Goal: Transaction & Acquisition: Purchase product/service

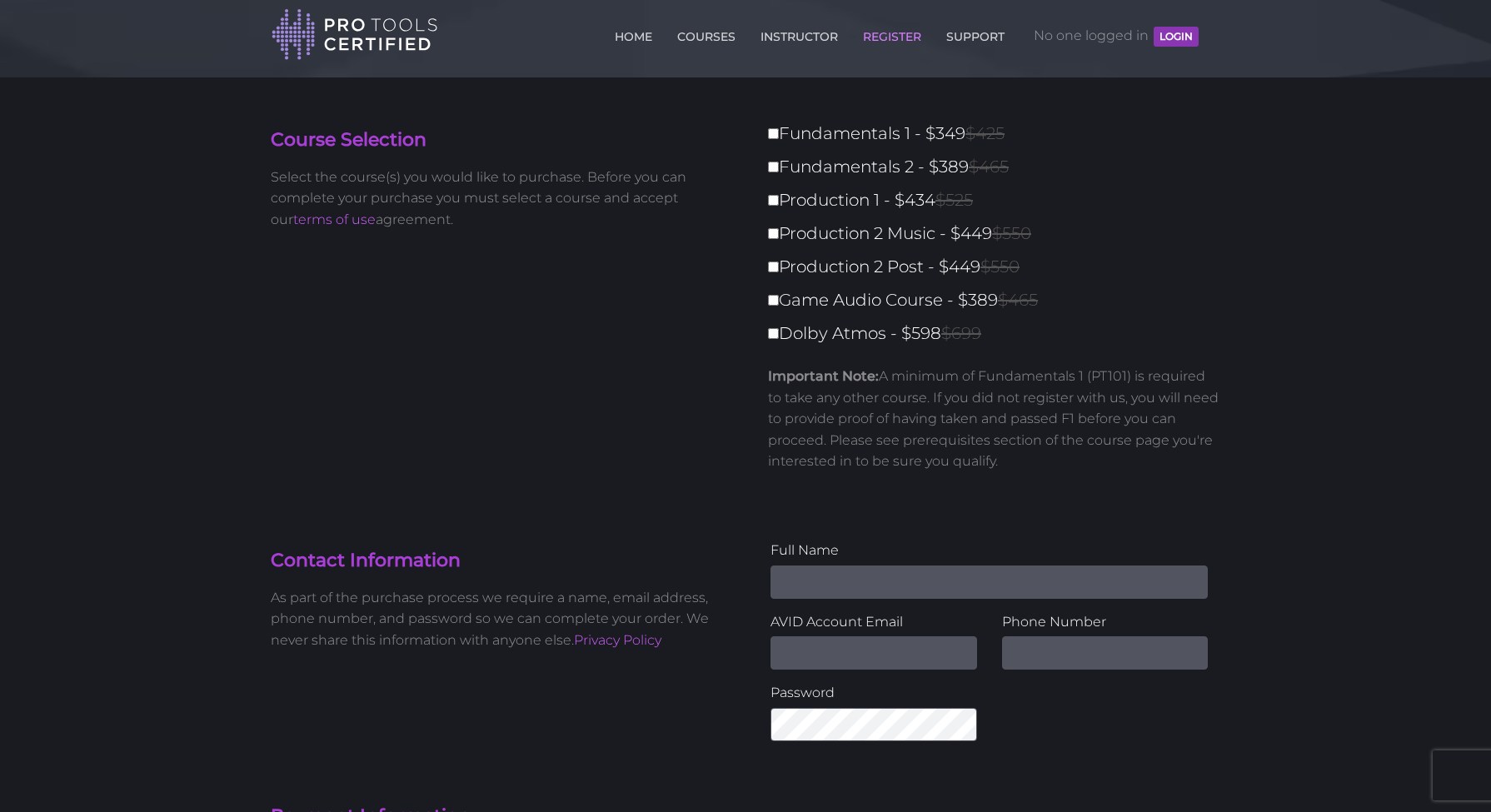
scroll to position [9, 0]
click at [774, 145] on label "Fundamentals 1 - $349 $425" at bounding box center [999, 135] width 462 height 29
click at [774, 141] on input "Fundamentals 1 - $349 $425" at bounding box center [773, 135] width 11 height 11
checkbox input "true"
type input "349"
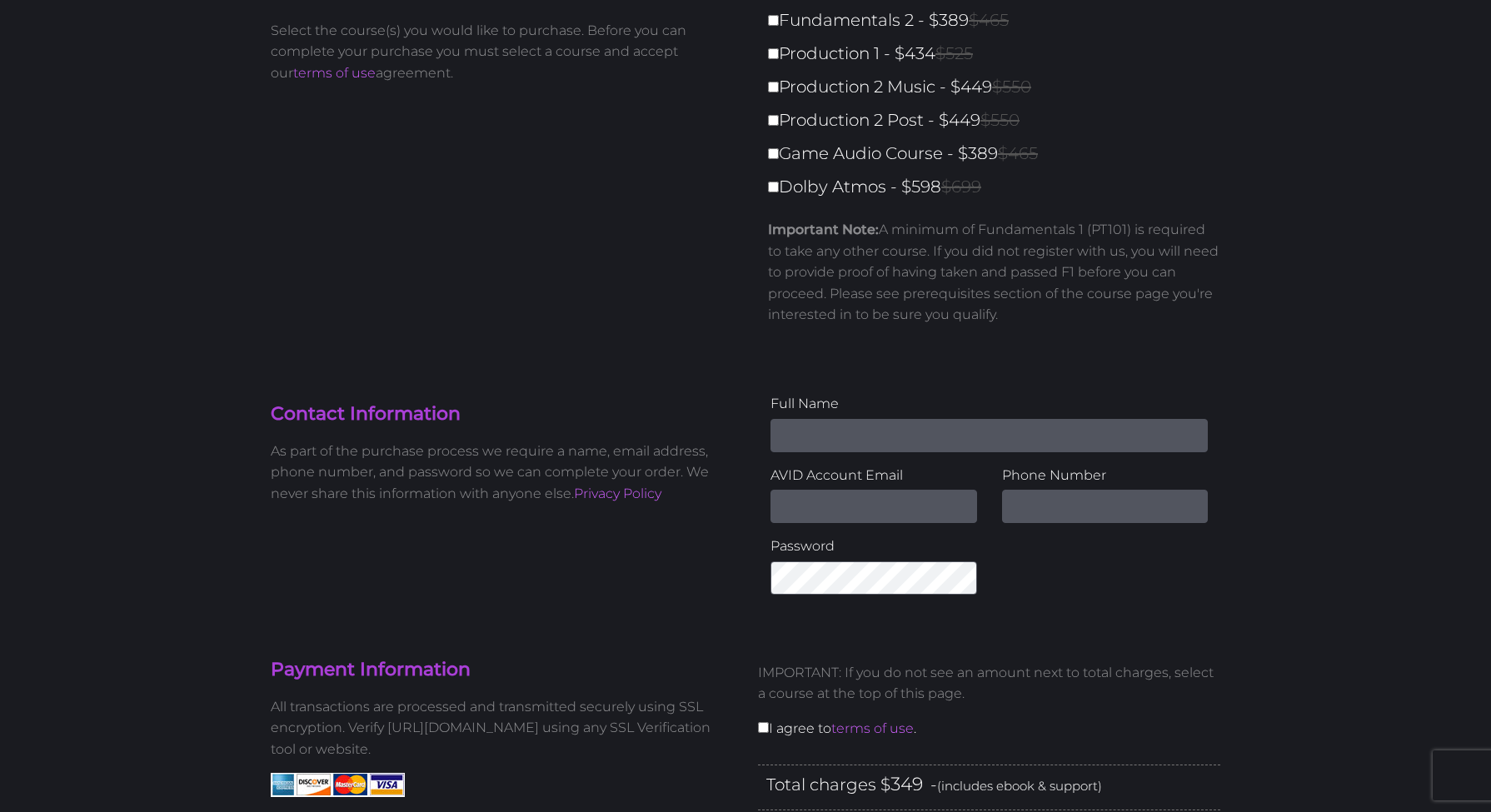
scroll to position [0, 0]
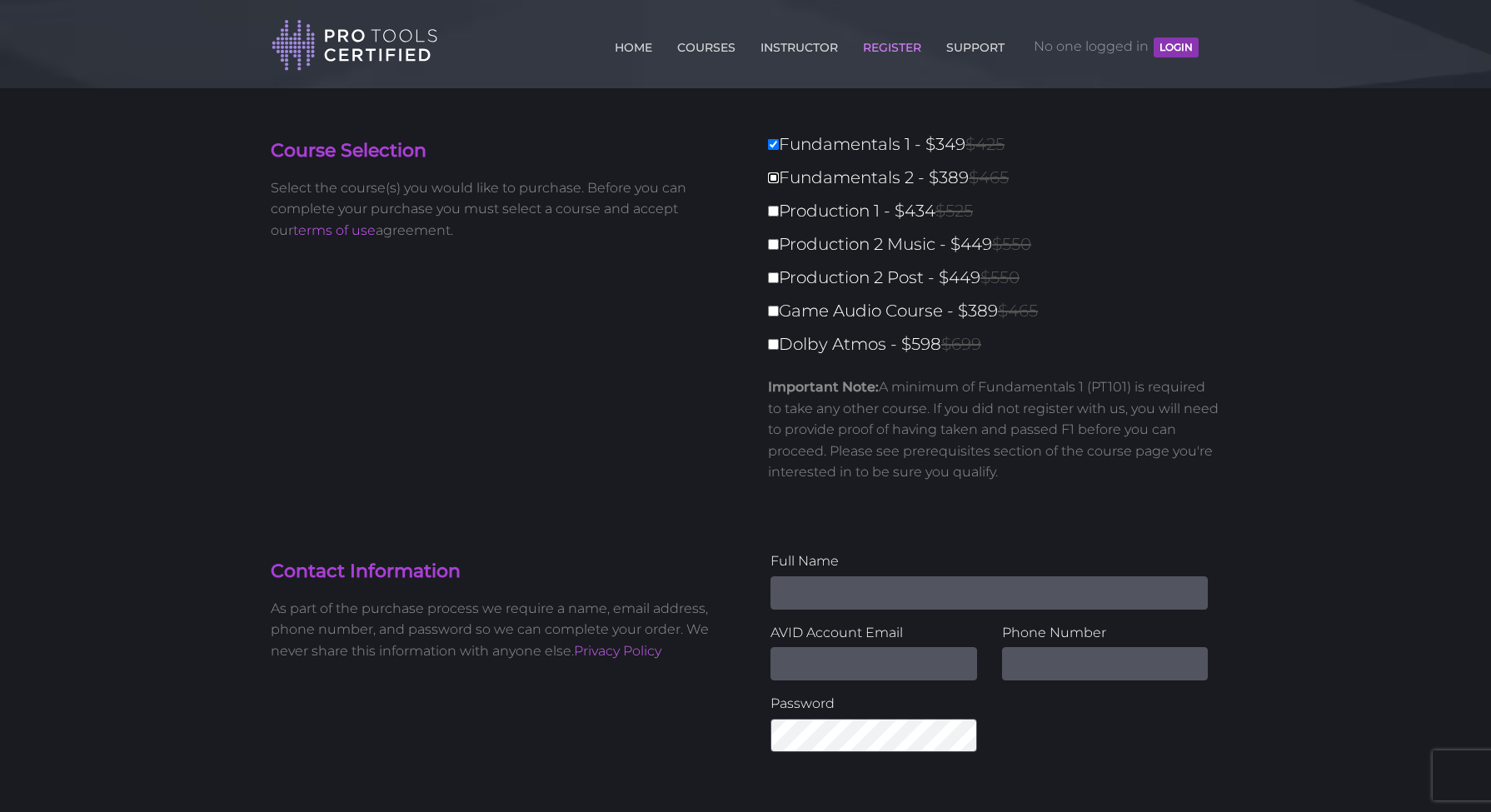
click at [774, 183] on input "Fundamentals 2 - $389 $465" at bounding box center [773, 177] width 11 height 11
checkbox input "true"
type input "738"
click at [774, 211] on input "Production 1 - $434 $525" at bounding box center [773, 211] width 11 height 11
checkbox input "true"
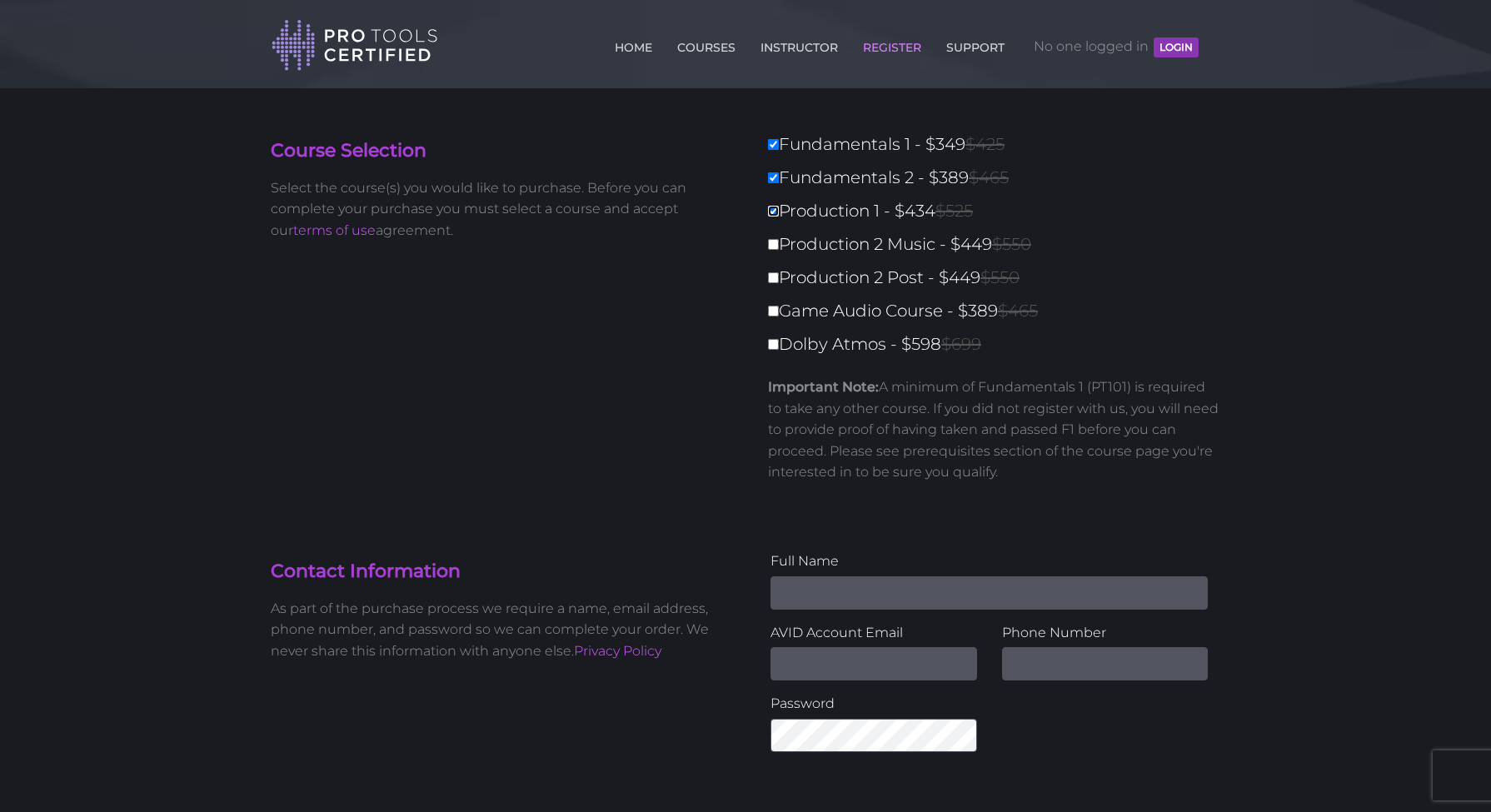
type input "1172"
click at [771, 237] on label "Production 2 Music - $449 $550" at bounding box center [999, 244] width 462 height 29
click at [771, 239] on input "Production 2 Music - $449 $550" at bounding box center [773, 244] width 11 height 11
checkbox input "true"
type input "1621"
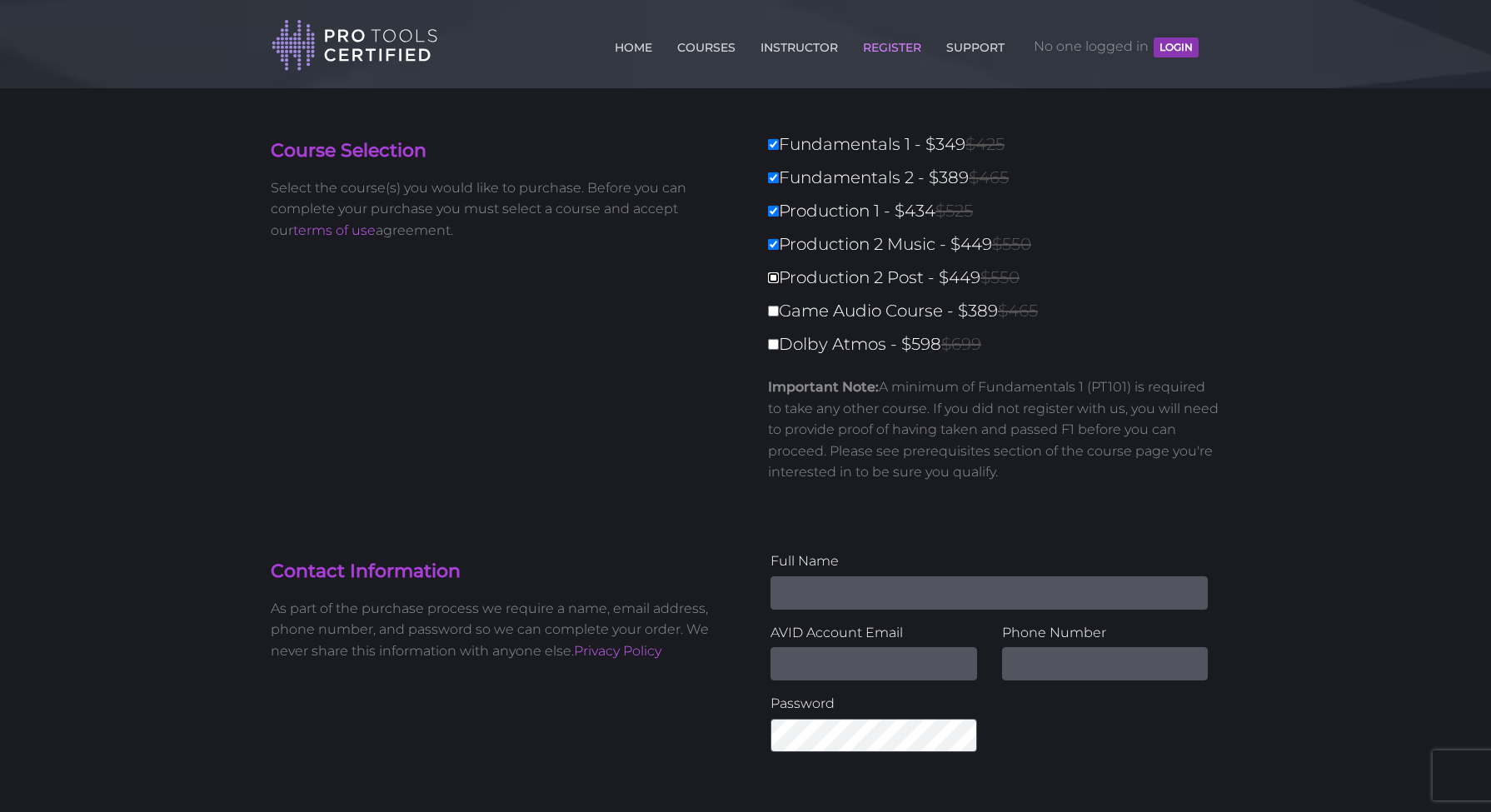
click at [774, 273] on input "Production 2 Post - $449 $550" at bounding box center [773, 278] width 11 height 11
checkbox input "true"
type input "2070"
click at [776, 284] on label "Production 2 Post - $449 $550" at bounding box center [999, 278] width 462 height 29
click at [776, 283] on input "Production 2 Post - $449 $550" at bounding box center [773, 278] width 11 height 11
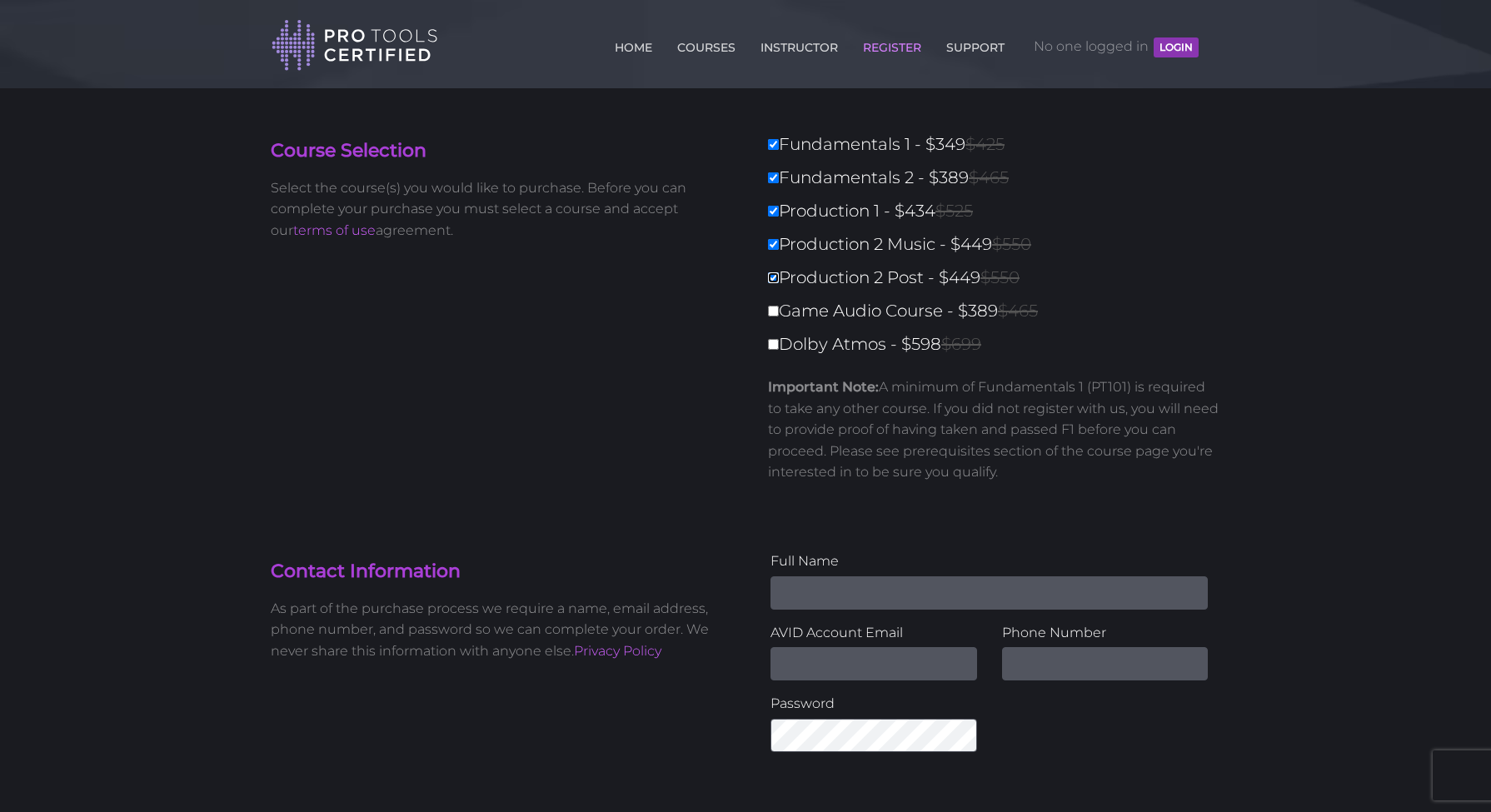
checkbox input "false"
type input "1621"
click at [774, 250] on label "Production 2 Music - $449 $550" at bounding box center [999, 244] width 462 height 29
click at [774, 250] on input "Production 2 Music - $449 $550" at bounding box center [773, 244] width 11 height 11
checkbox input "false"
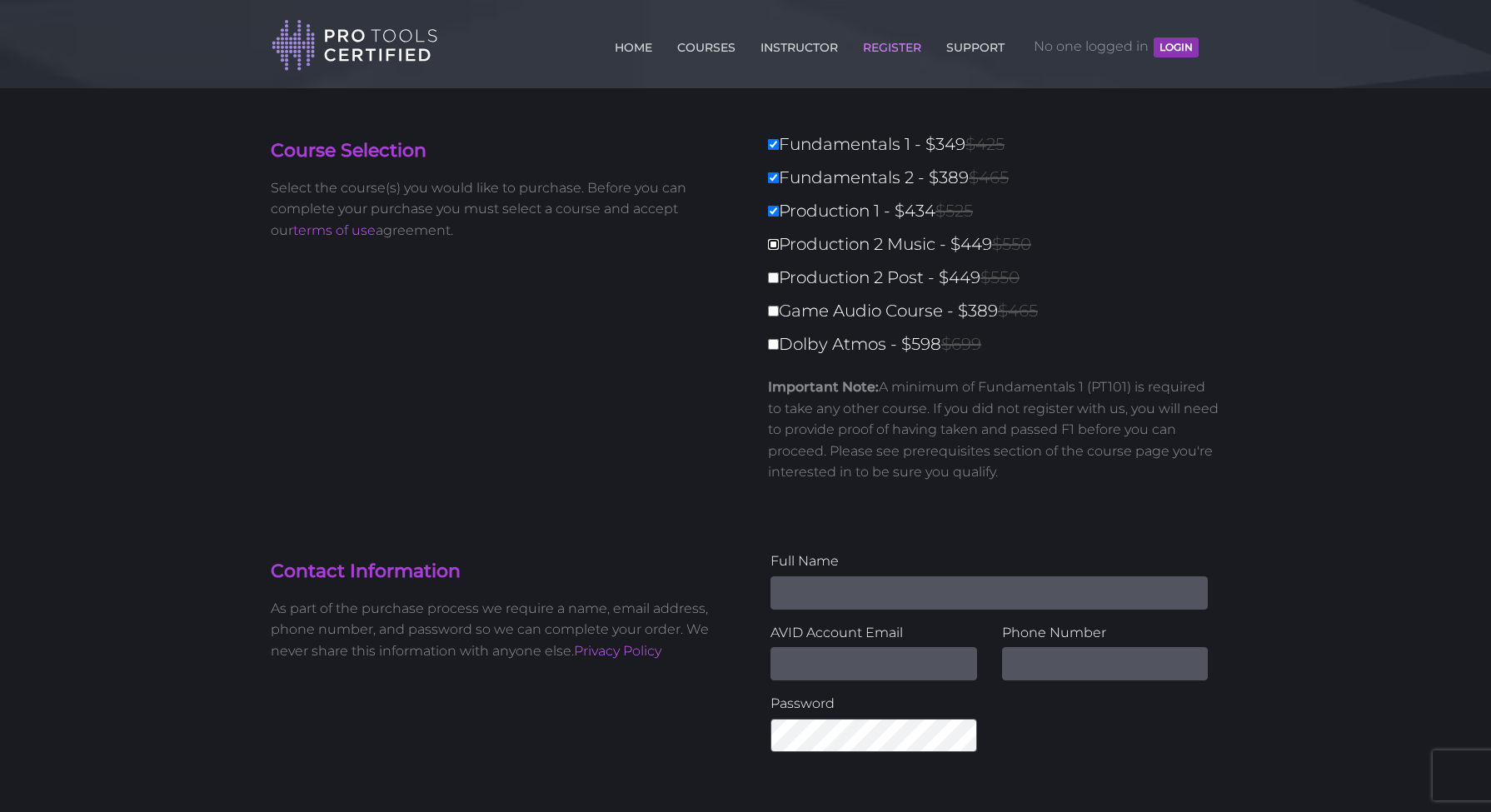
type input "1172"
click at [776, 215] on input "Production 1 - $434 $525" at bounding box center [773, 211] width 11 height 11
checkbox input "false"
type input "738"
click at [773, 181] on input "Fundamentals 2 - $389 $465" at bounding box center [773, 177] width 11 height 11
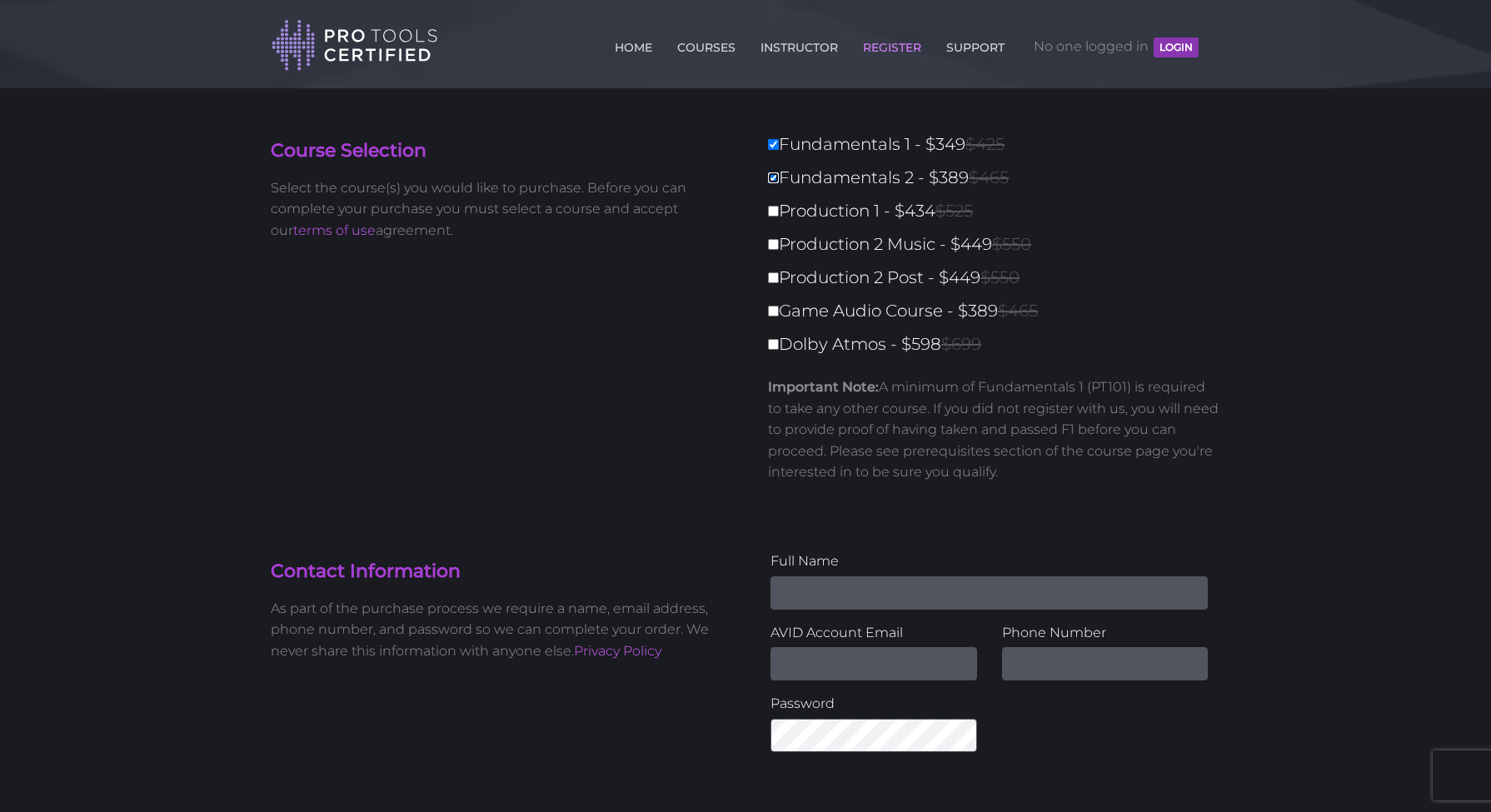
checkbox input "false"
type input "349"
click at [798, 40] on link "INSTRUCTOR" at bounding box center [800, 44] width 86 height 27
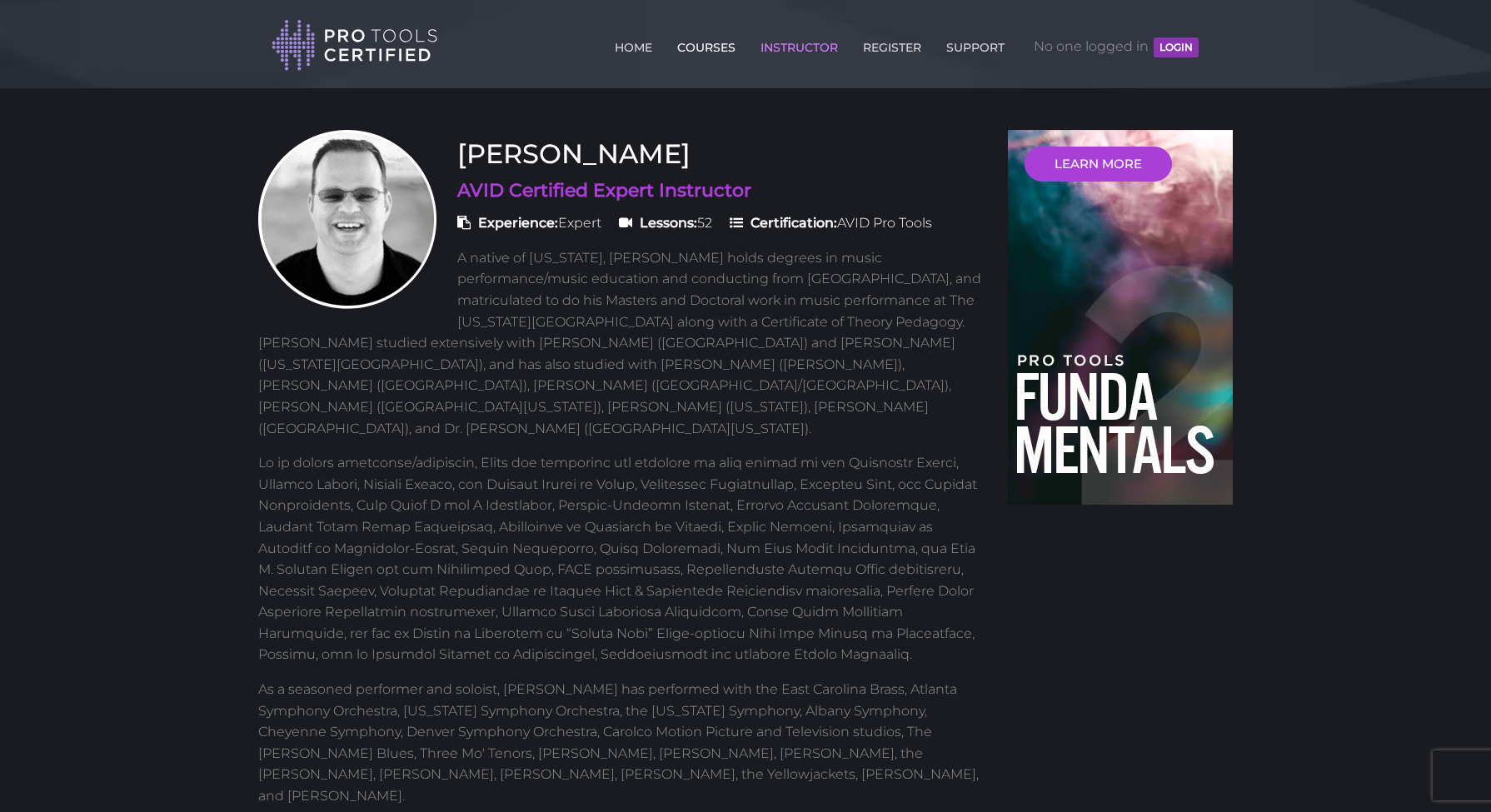
click at [710, 45] on link "COURSES" at bounding box center [707, 44] width 67 height 27
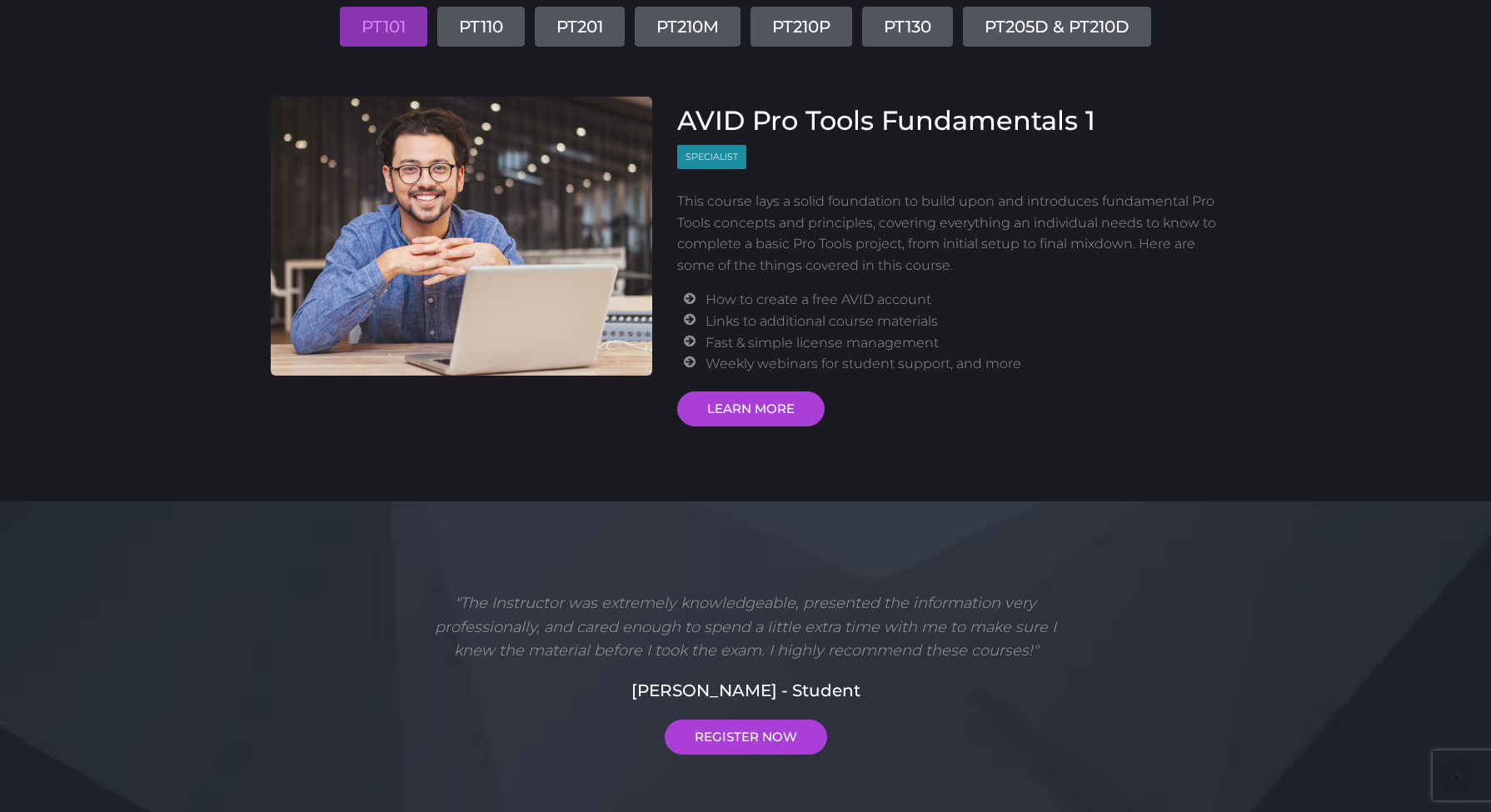
scroll to position [222, 0]
click at [472, 26] on link "PT110" at bounding box center [481, 27] width 88 height 40
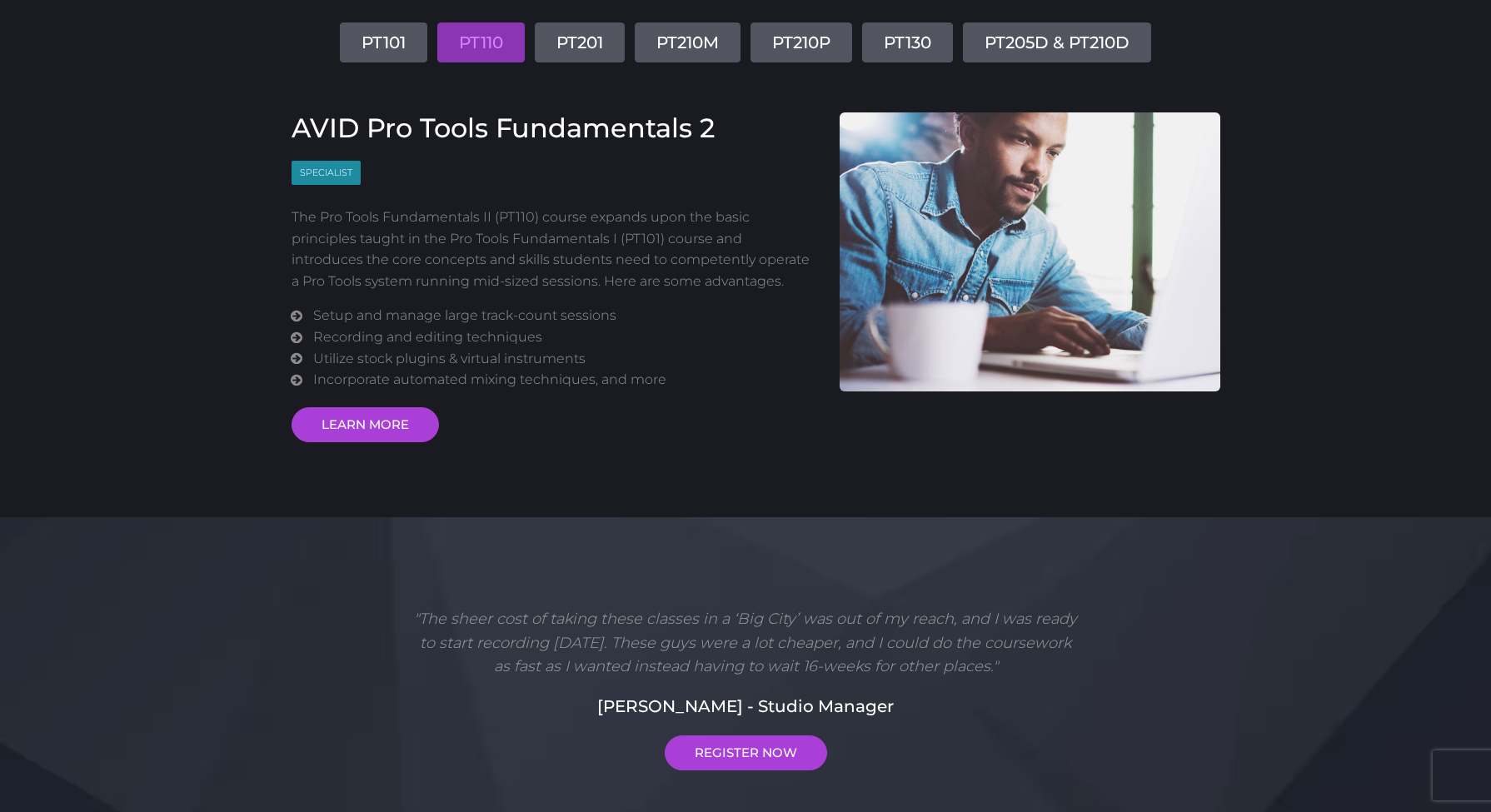
scroll to position [208, 0]
click at [586, 45] on link "PT201" at bounding box center [580, 41] width 90 height 40
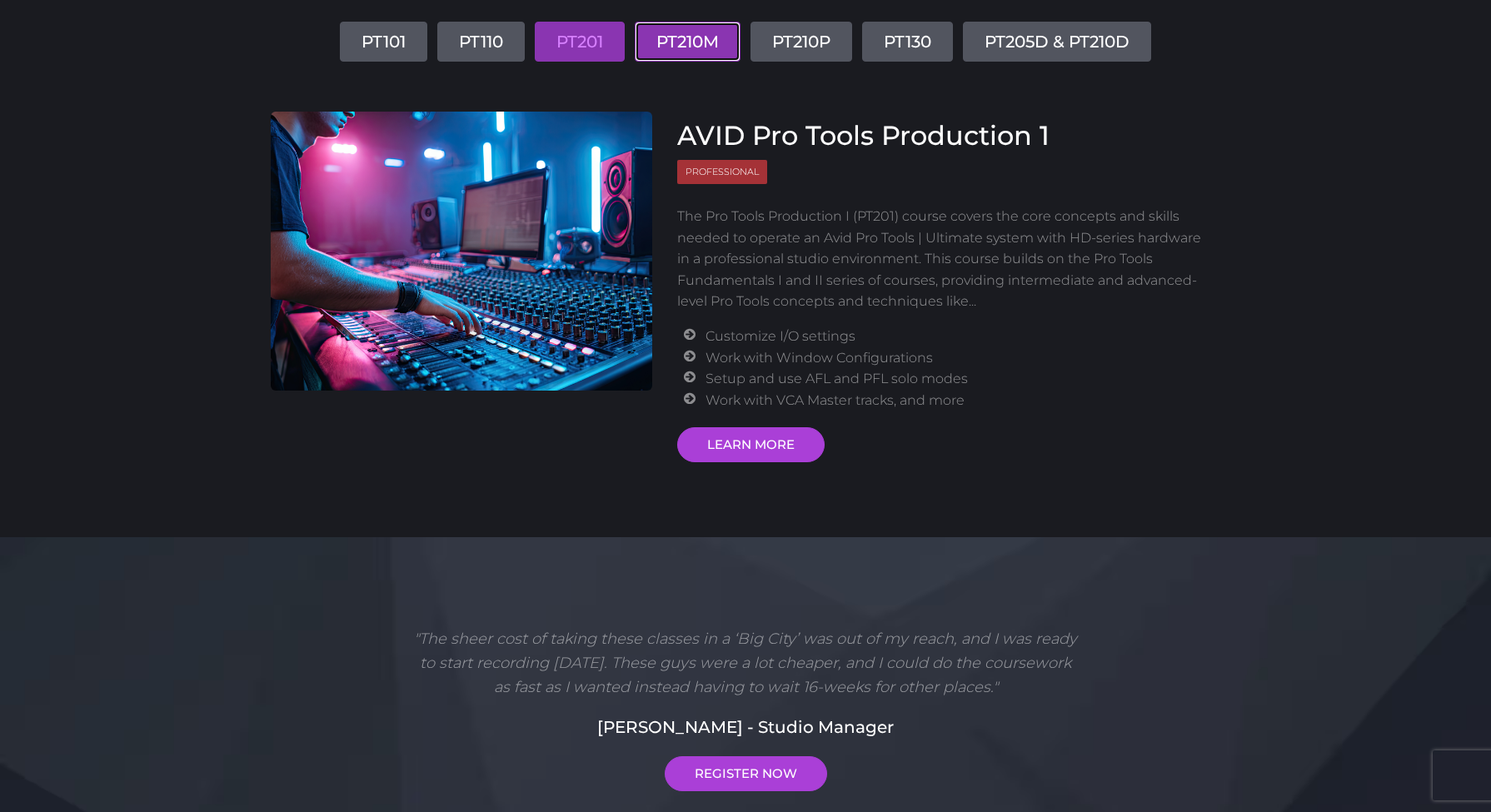
click at [705, 50] on link "PT210M" at bounding box center [687, 41] width 106 height 40
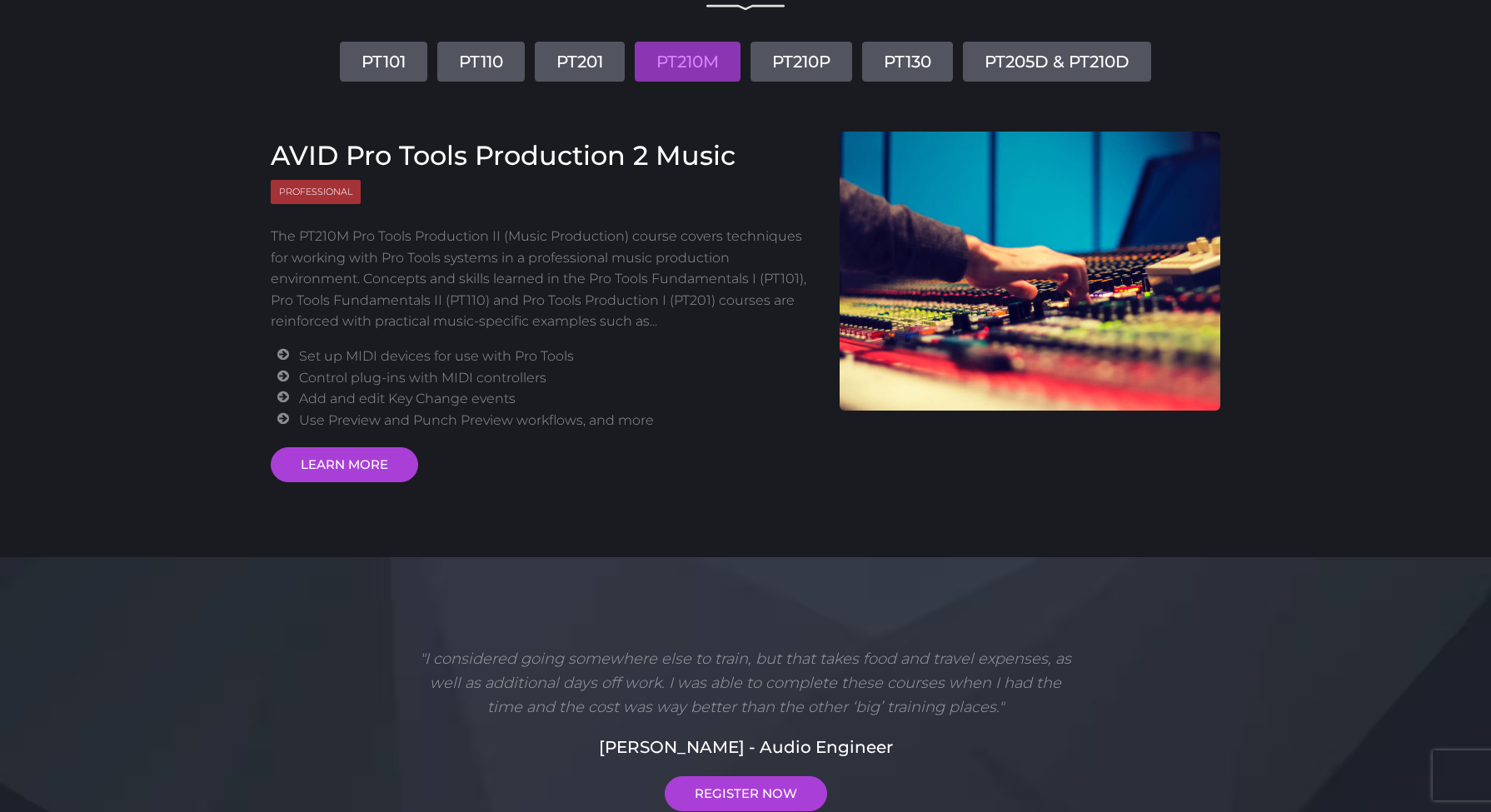
scroll to position [182, 0]
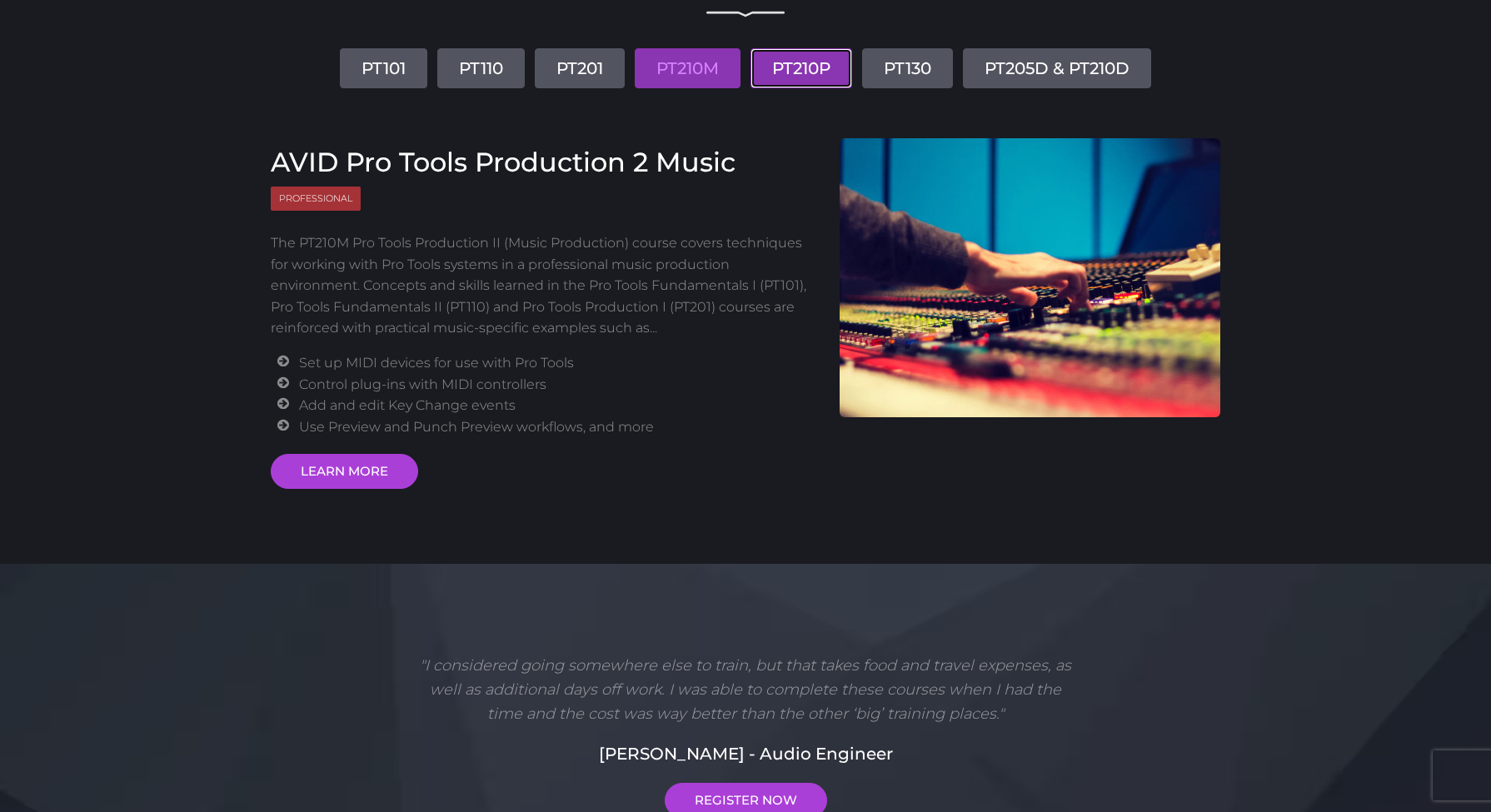
click at [795, 80] on link "PT210P" at bounding box center [801, 68] width 101 height 40
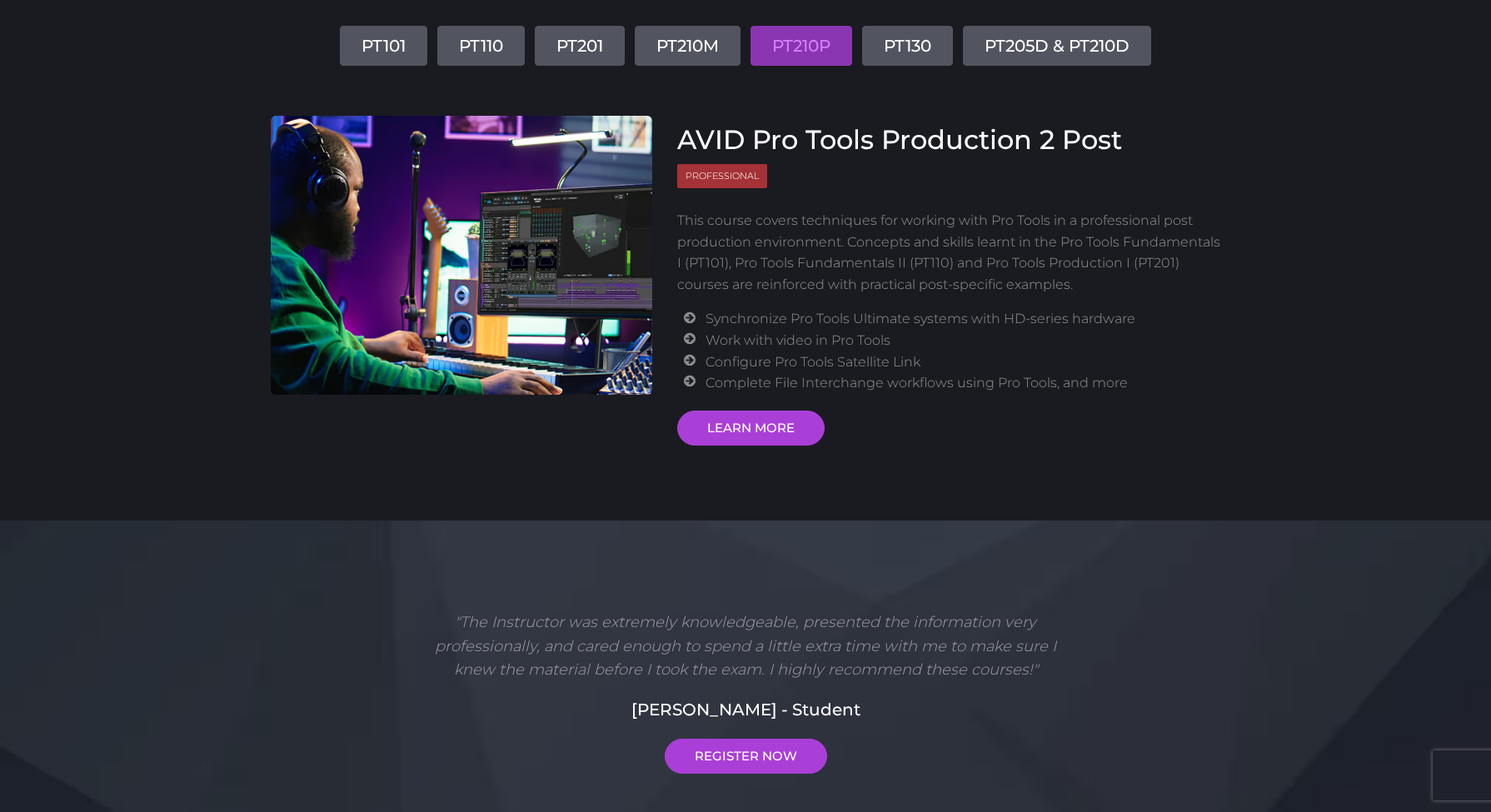
scroll to position [205, 0]
click at [944, 50] on link "PT130" at bounding box center [908, 45] width 91 height 40
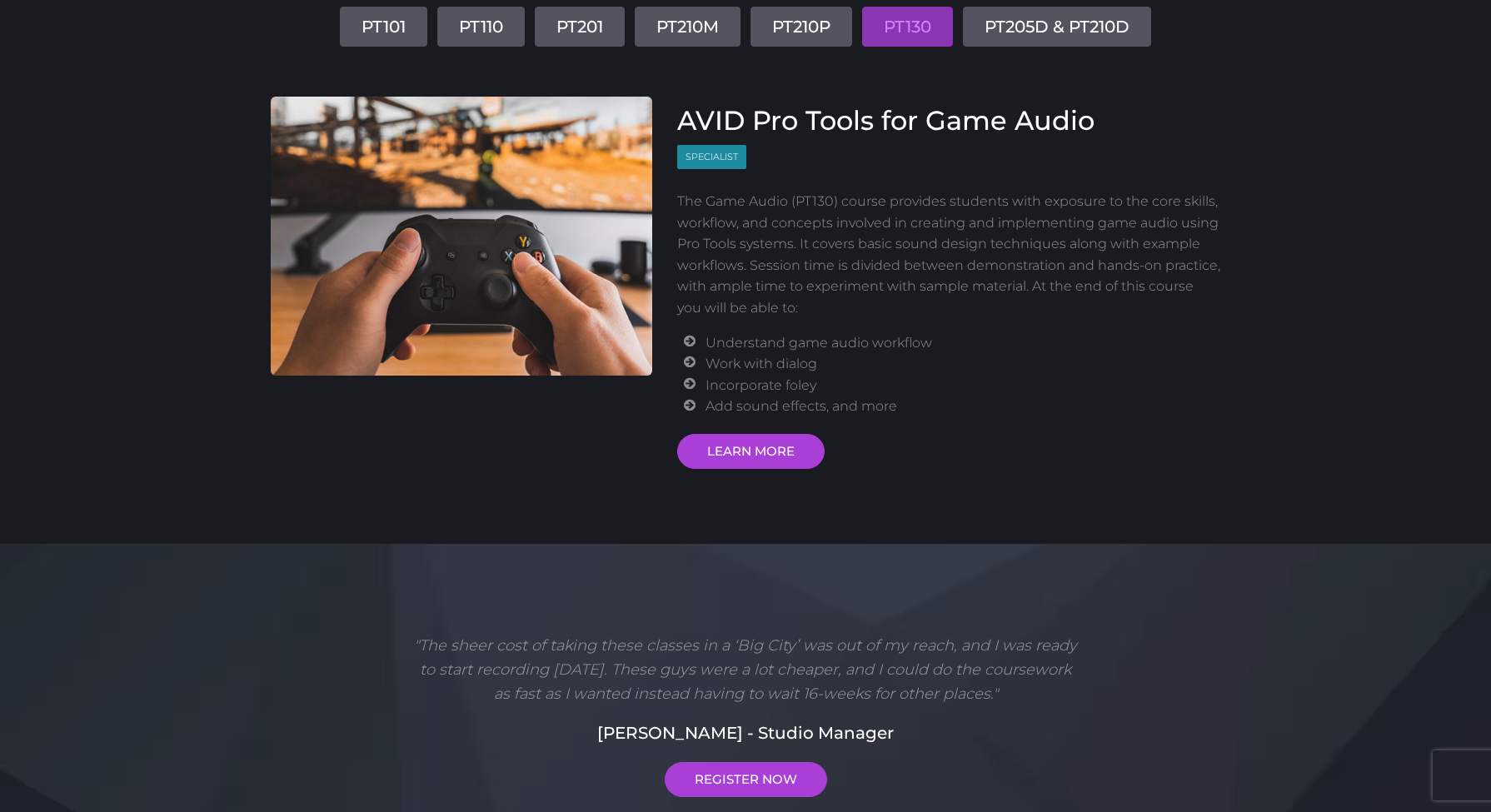
scroll to position [224, 0]
click at [1025, 42] on link "PT205D & PT210D" at bounding box center [1057, 26] width 188 height 40
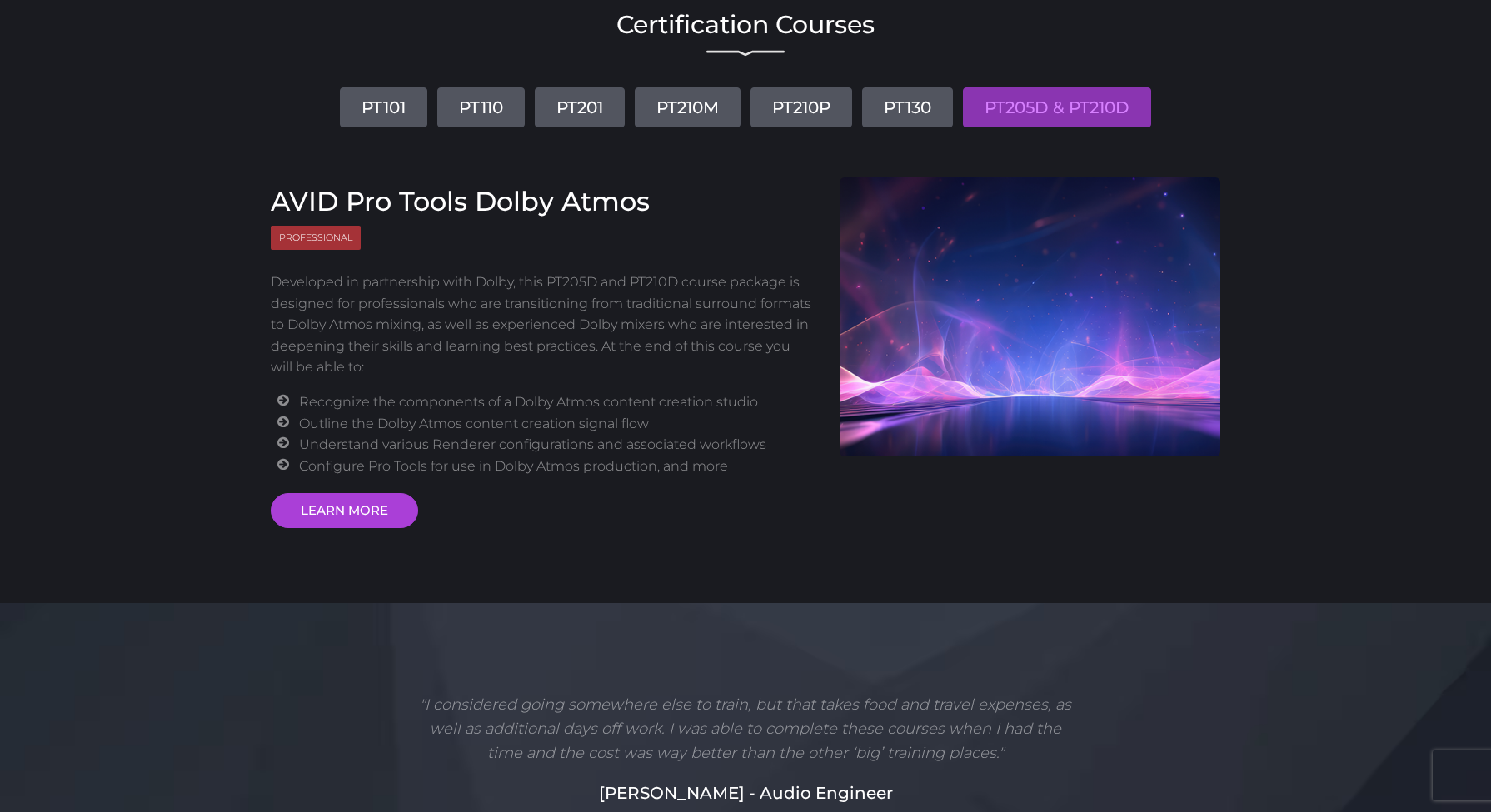
scroll to position [0, 0]
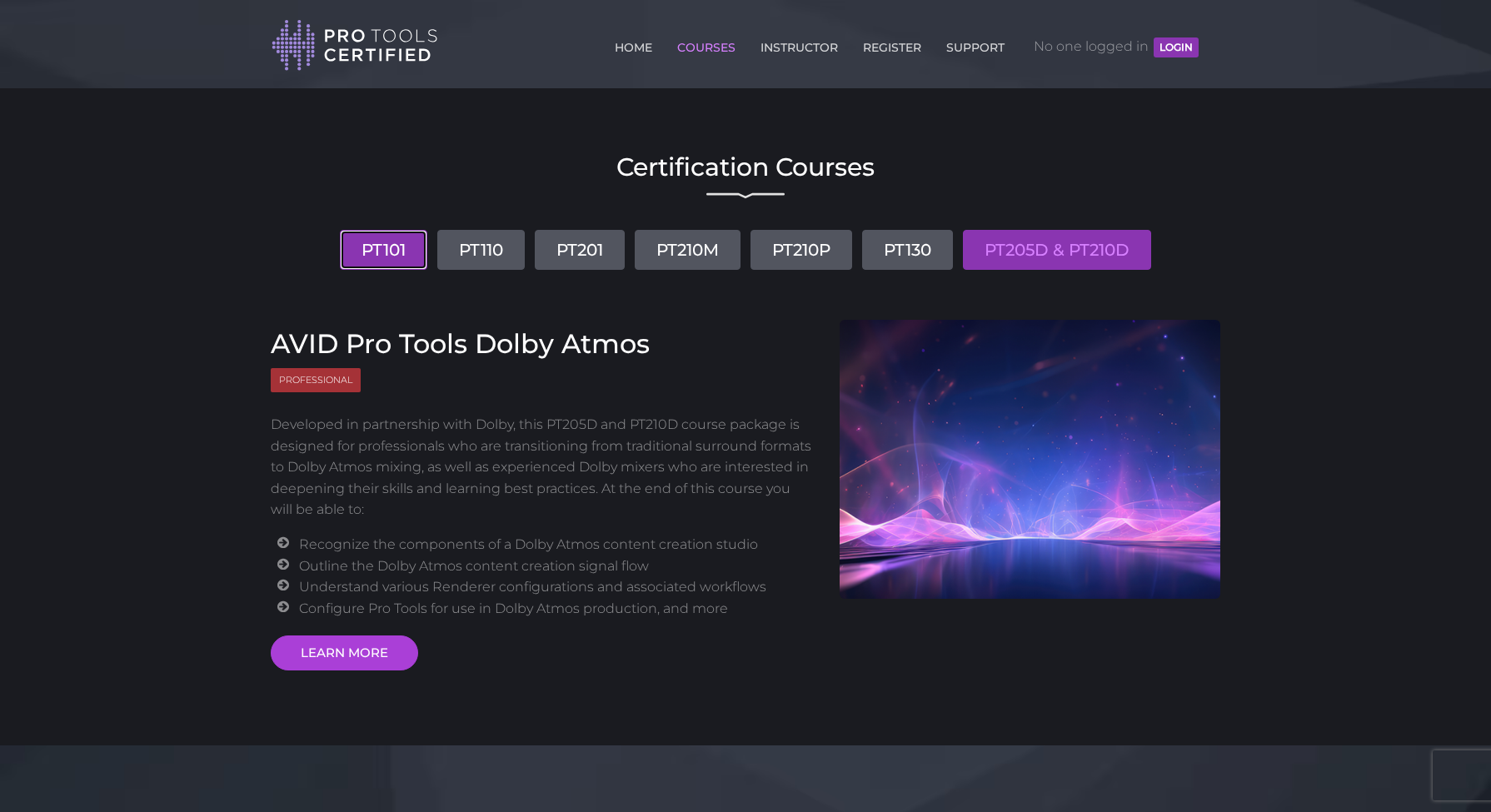
click at [385, 251] on link "PT101" at bounding box center [383, 250] width 88 height 40
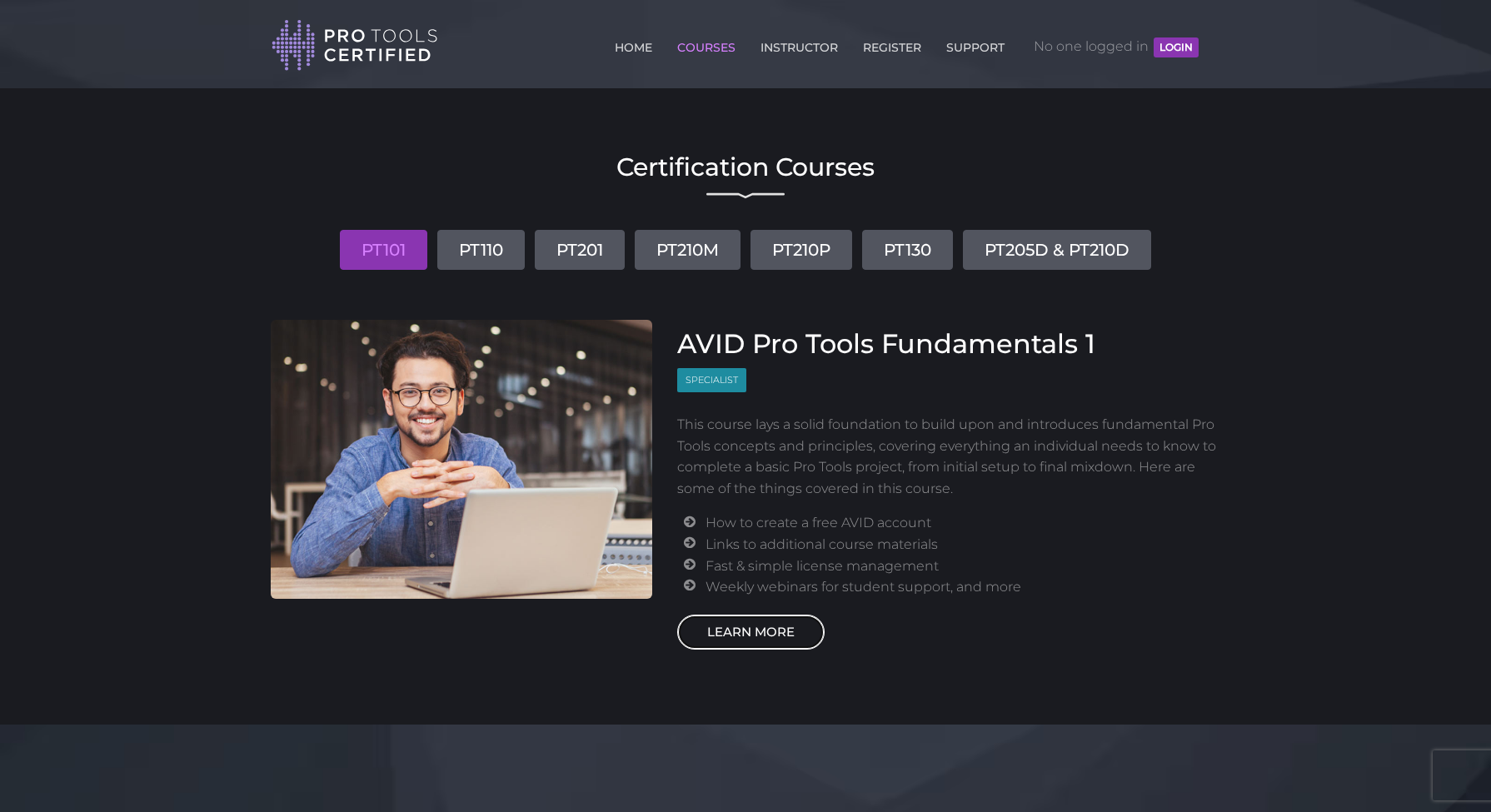
click at [739, 636] on link "LEARN MORE" at bounding box center [752, 632] width 148 height 35
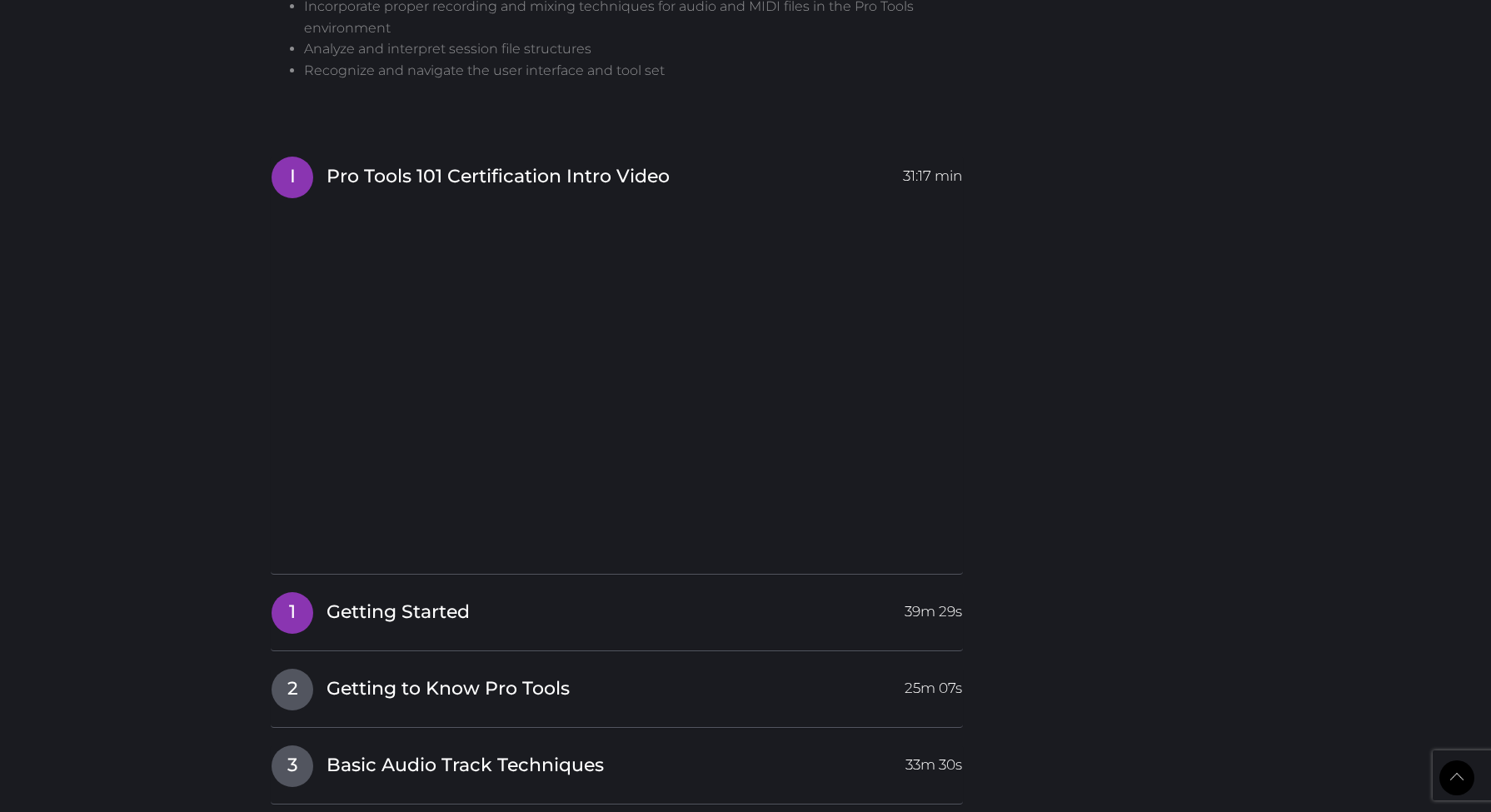
scroll to position [2073, 0]
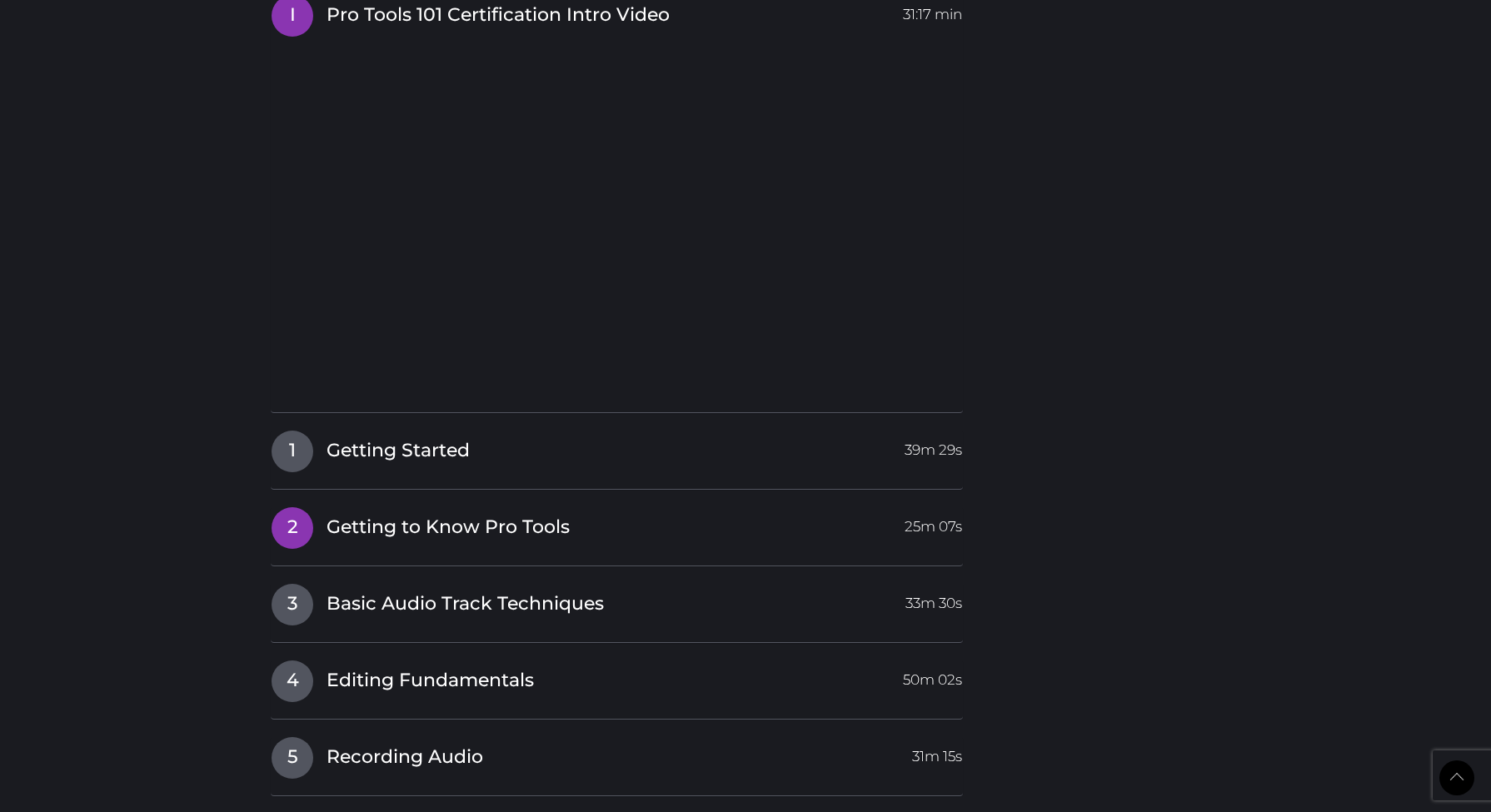
click at [353, 544] on h4 "2 Getting to Know Pro Tools 25m 07s" at bounding box center [617, 527] width 692 height 43
click at [281, 523] on span "2" at bounding box center [293, 527] width 42 height 42
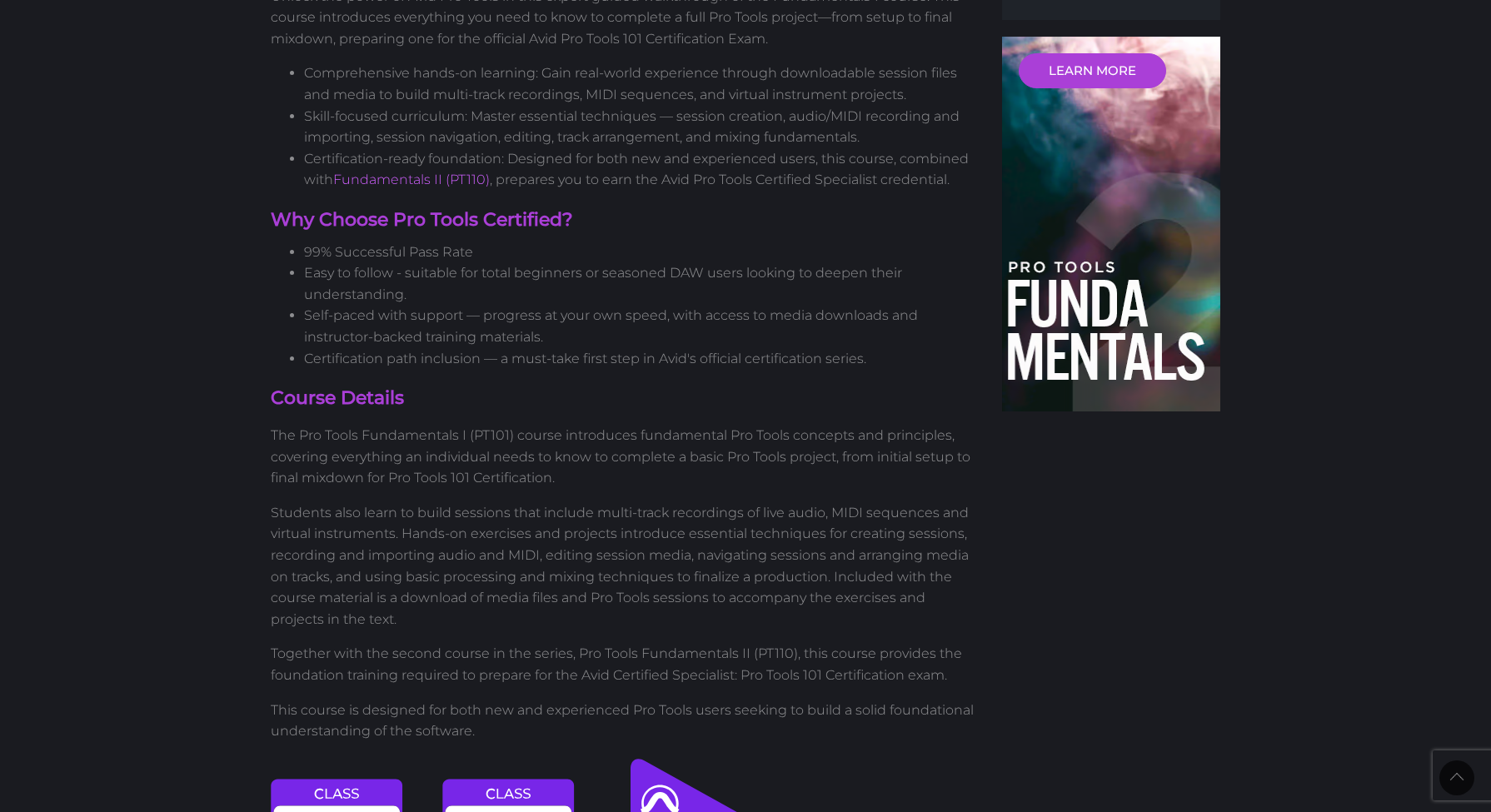
scroll to position [0, 0]
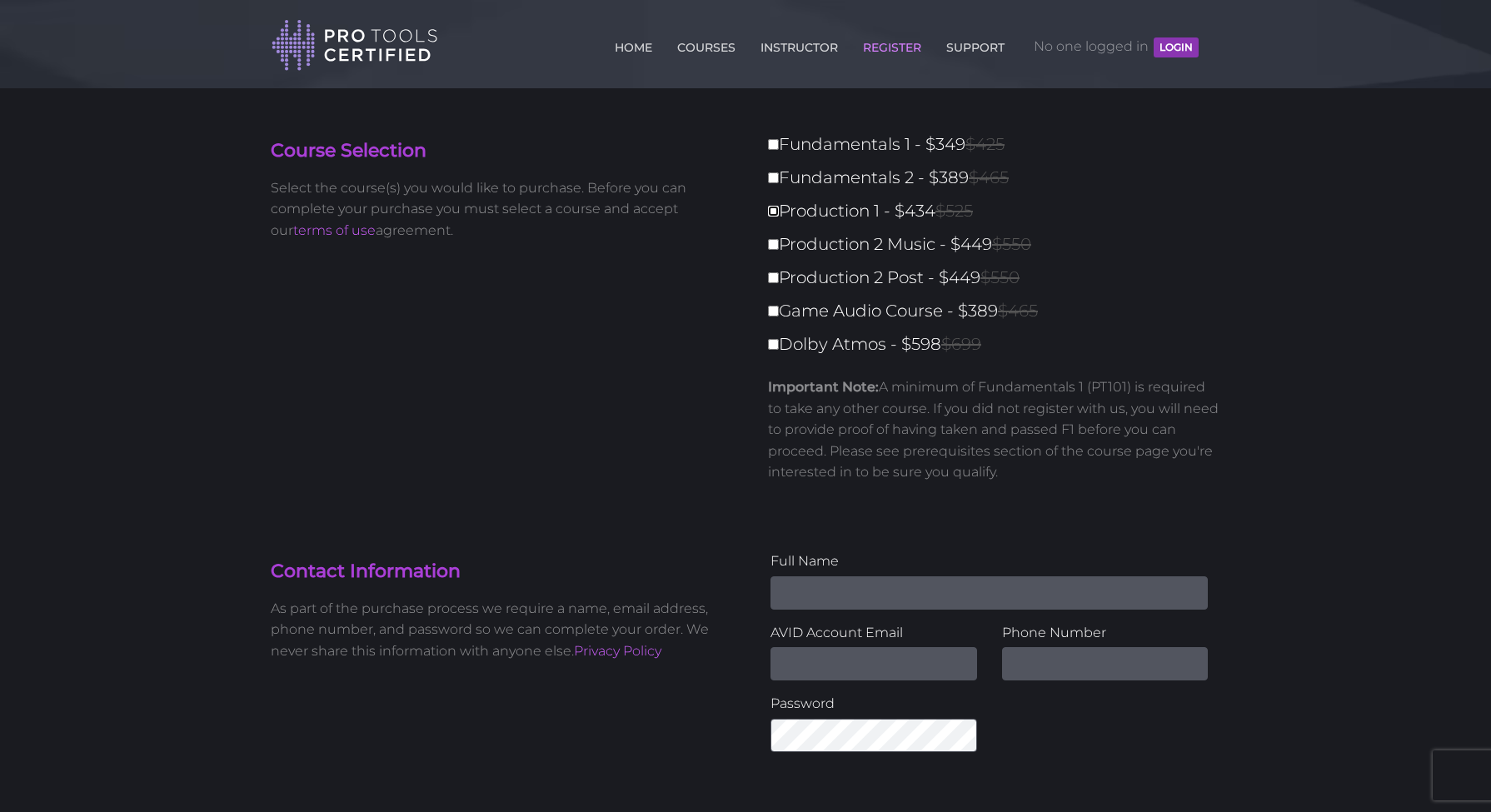
click at [774, 211] on input "Production 1 - $434 $525" at bounding box center [773, 211] width 11 height 11
checkbox input "true"
type input "434"
